Goal: Task Accomplishment & Management: Manage account settings

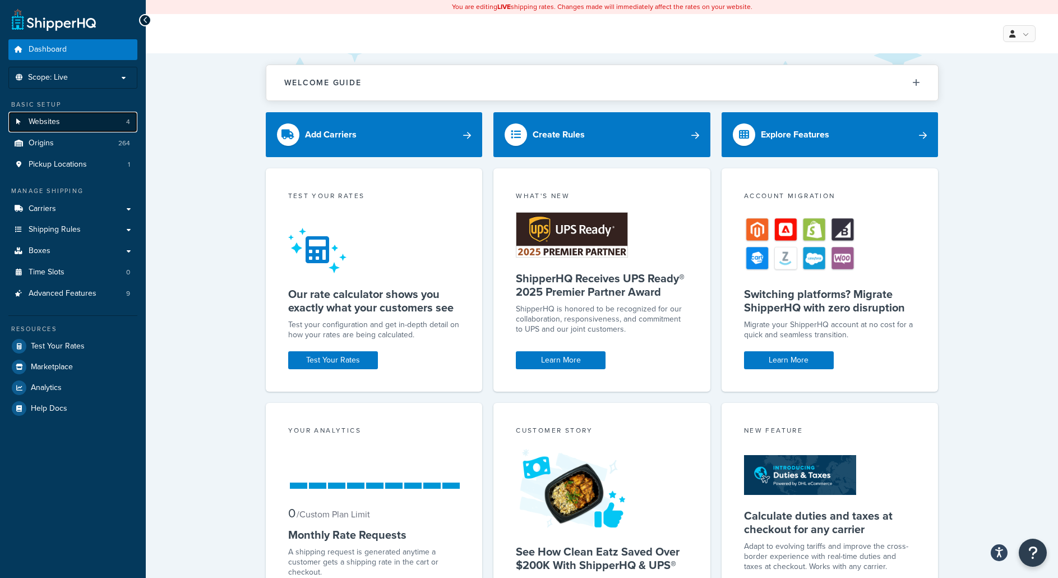
click at [125, 121] on link "Websites 4" at bounding box center [72, 122] width 129 height 21
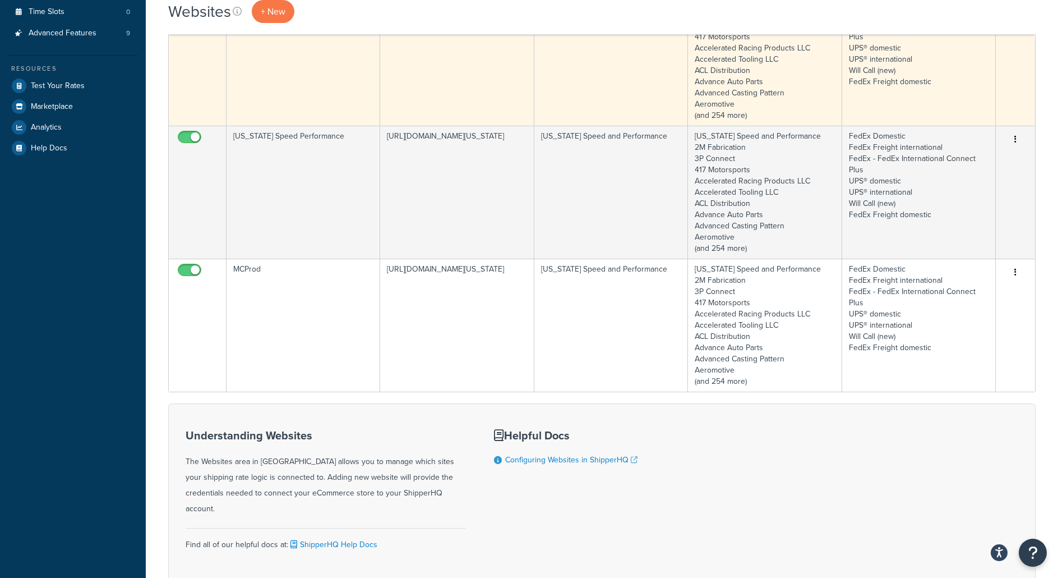
scroll to position [280, 0]
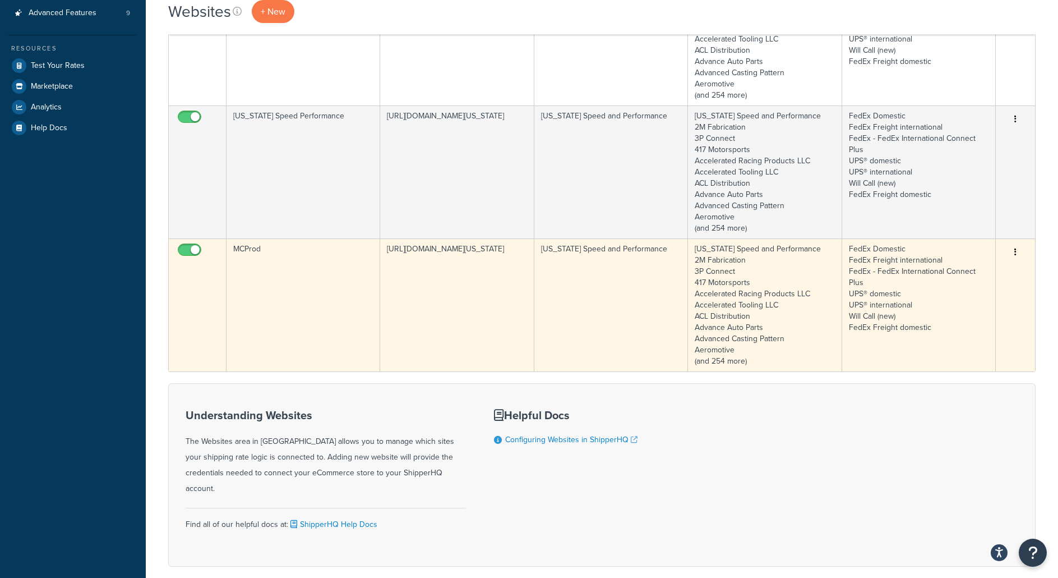
click at [272, 268] on td "MCProd" at bounding box center [304, 304] width 154 height 133
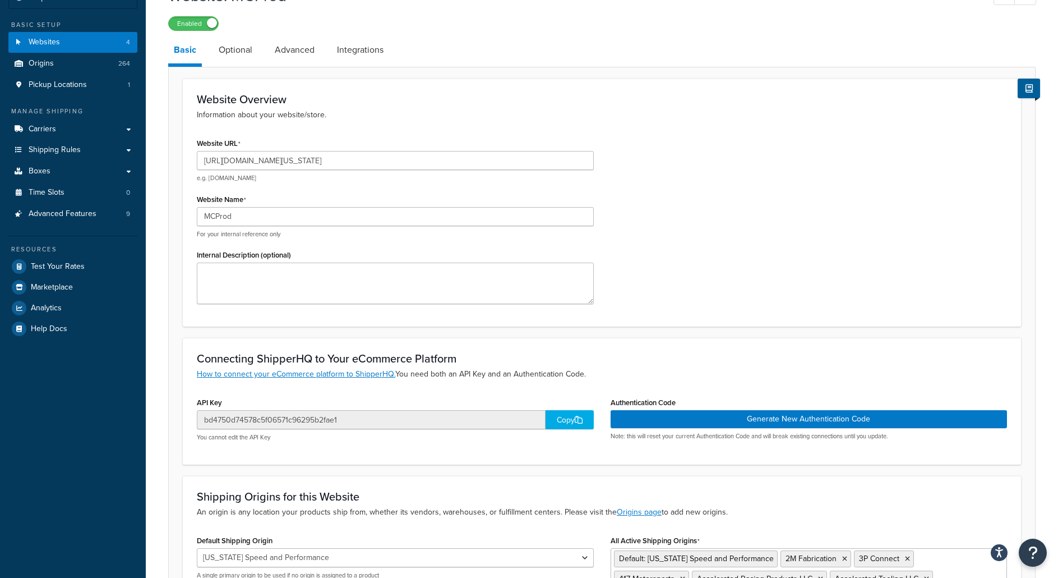
scroll to position [30, 0]
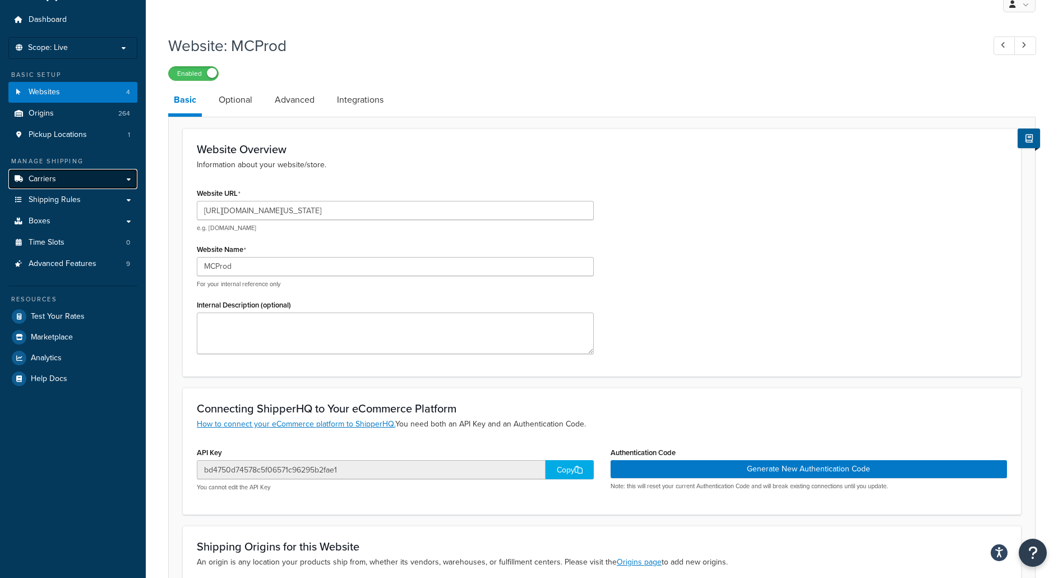
click at [128, 182] on link "Carriers" at bounding box center [72, 179] width 129 height 21
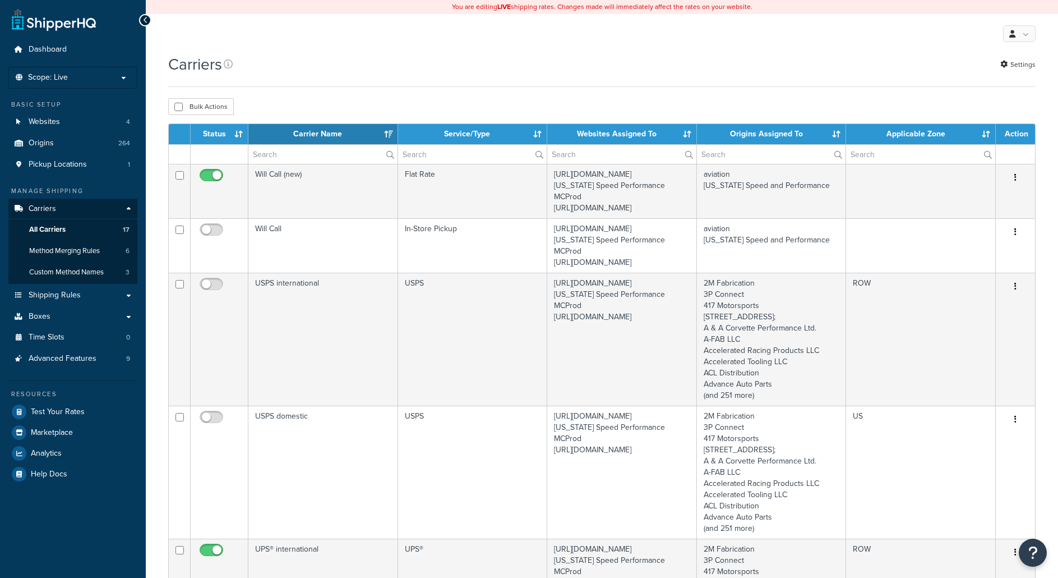
select select "15"
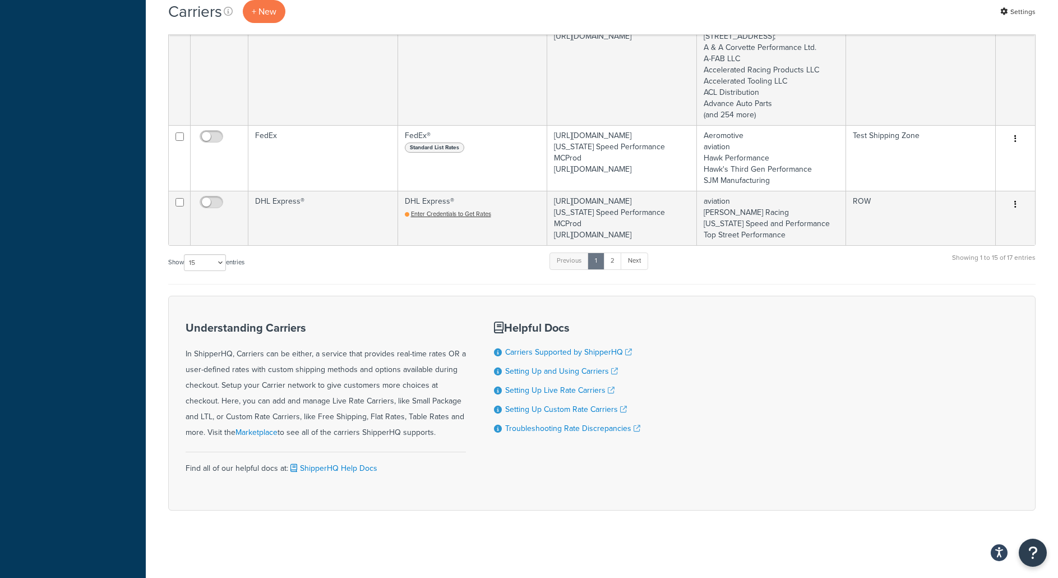
scroll to position [1578, 0]
click at [637, 263] on link "Next" at bounding box center [634, 260] width 27 height 17
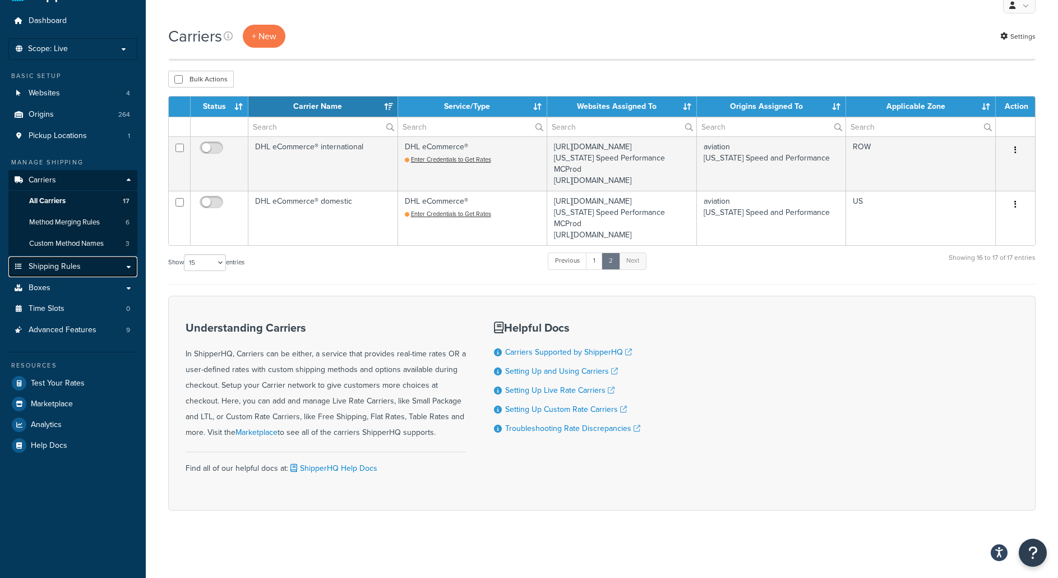
click at [52, 262] on span "Shipping Rules" at bounding box center [55, 267] width 52 height 10
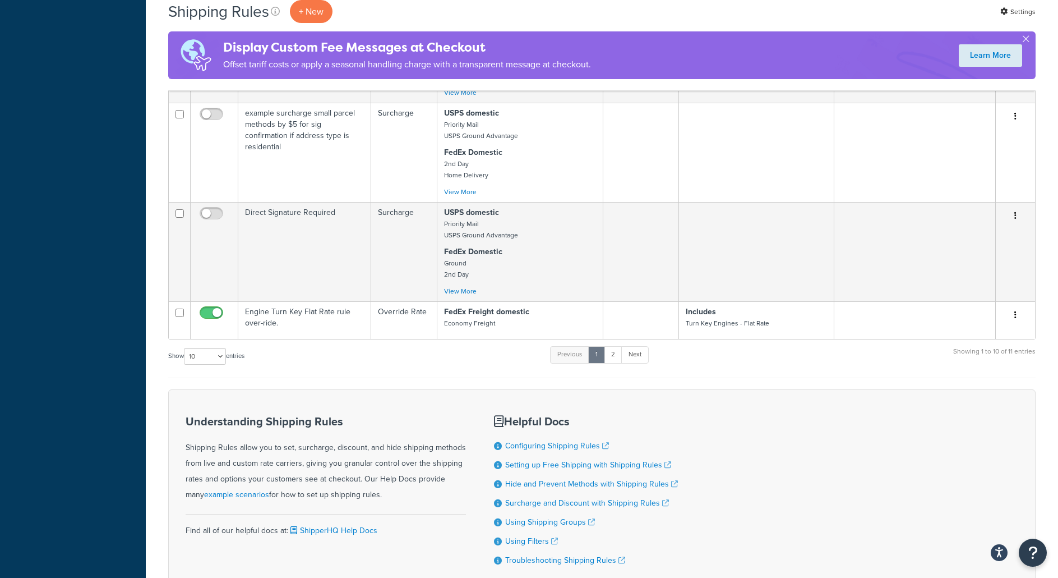
scroll to position [897, 0]
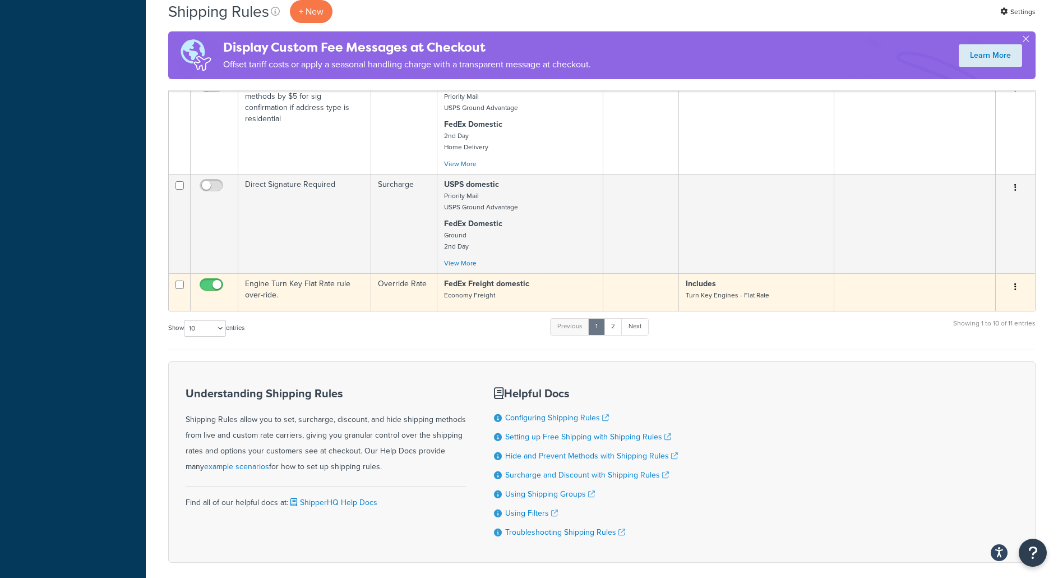
click at [1015, 291] on icon "button" at bounding box center [1016, 287] width 2 height 8
click at [960, 320] on link "Edit" at bounding box center [978, 308] width 89 height 23
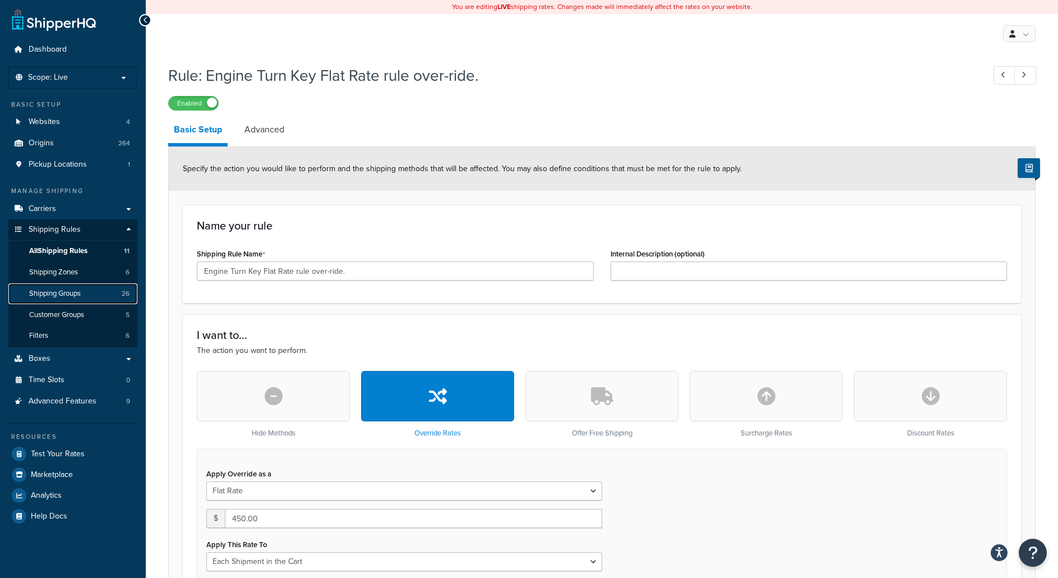
click at [56, 287] on link "Shipping Groups 26" at bounding box center [72, 293] width 129 height 21
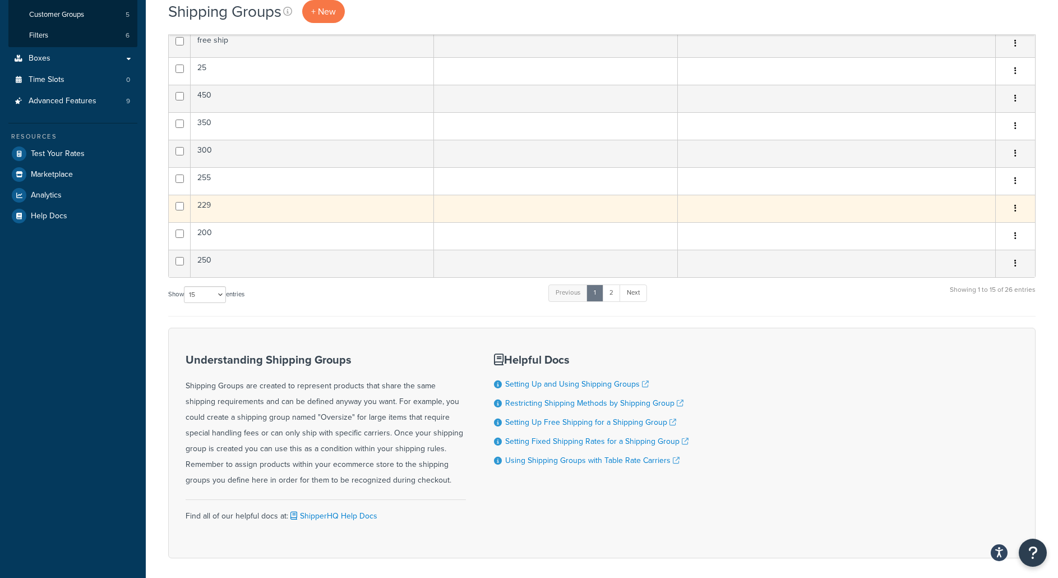
scroll to position [280, 0]
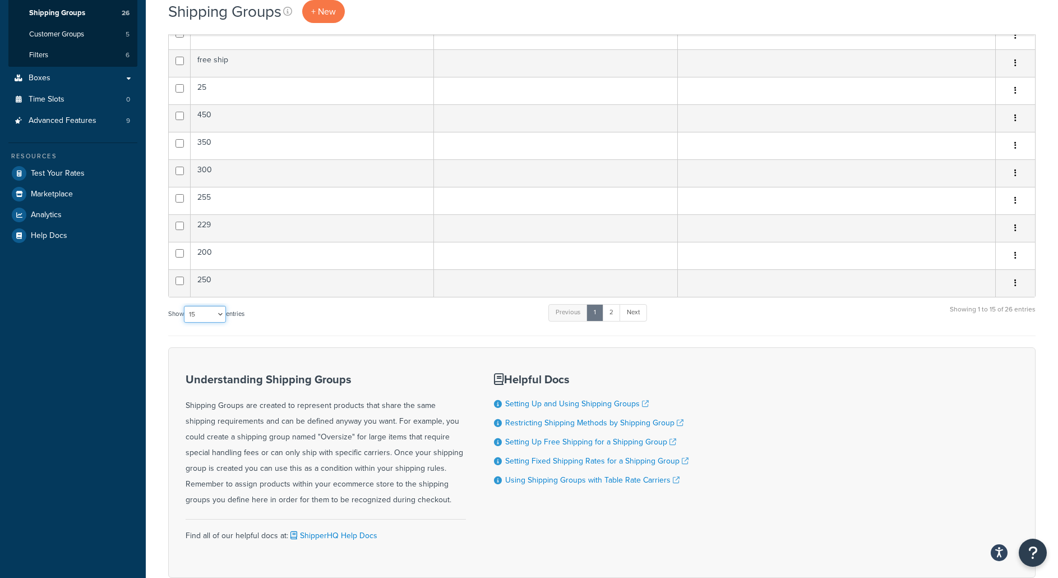
click at [218, 312] on select "10 15 25 50 100" at bounding box center [205, 314] width 42 height 17
select select "50"
click at [185, 323] on select "10 15 25 50 100" at bounding box center [205, 314] width 42 height 17
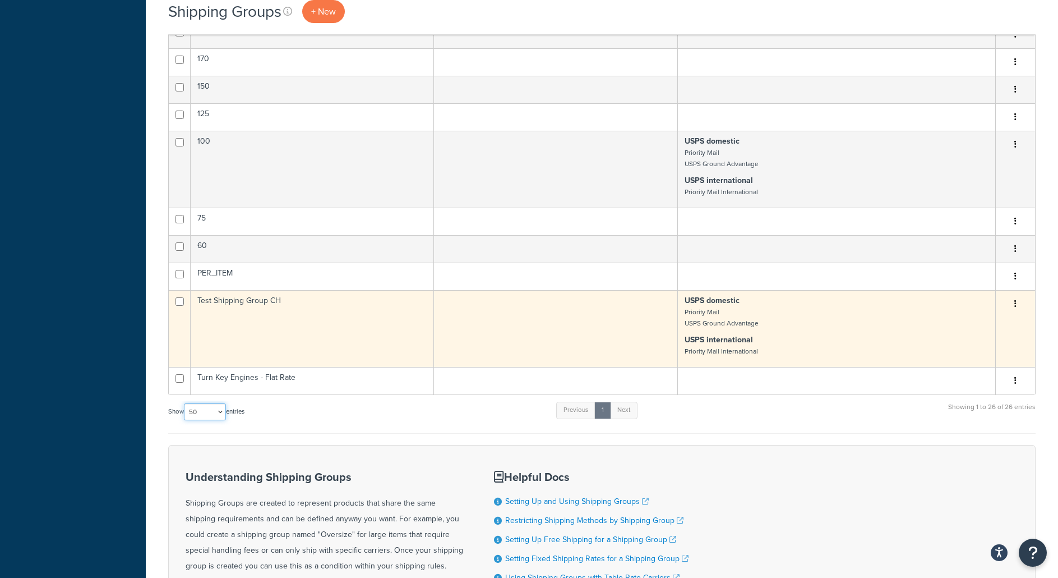
scroll to position [617, 0]
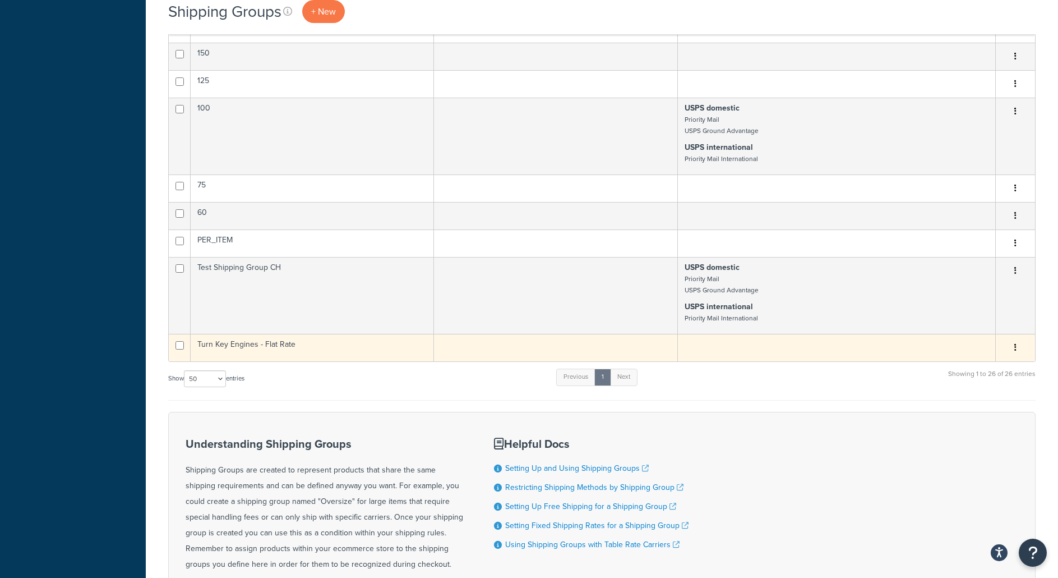
click at [1012, 349] on button "button" at bounding box center [1016, 348] width 16 height 18
click at [947, 375] on link "Edit" at bounding box center [970, 372] width 89 height 23
